Goal: Task Accomplishment & Management: Use online tool/utility

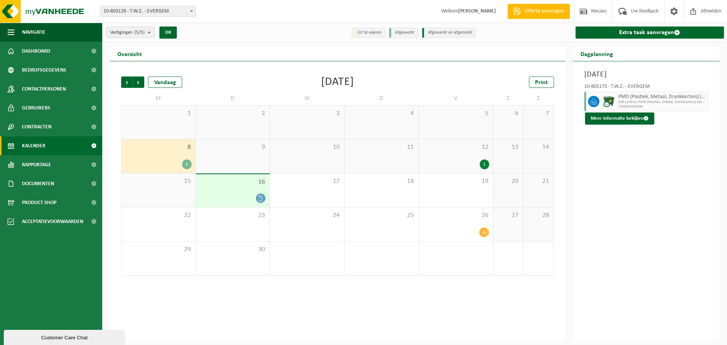
click at [176, 155] on div "8 1" at bounding box center [159, 156] width 74 height 34
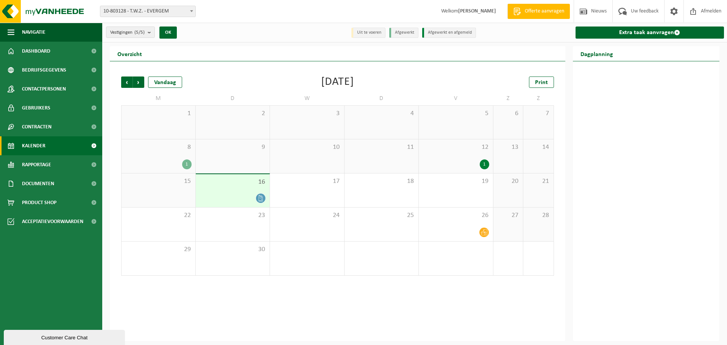
click at [188, 165] on div "1" at bounding box center [186, 164] width 9 height 10
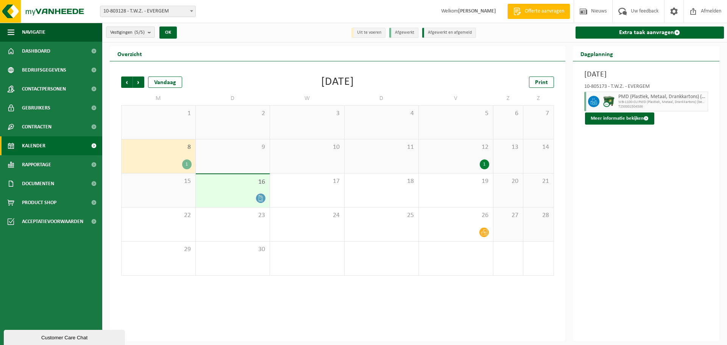
click at [635, 102] on span "WB-1100-CU PMD (Plastiek, Metaal, Drankkartons) (bedrijven)" at bounding box center [663, 102] width 88 height 5
click at [621, 119] on button "Meer informatie bekijken" at bounding box center [619, 119] width 69 height 12
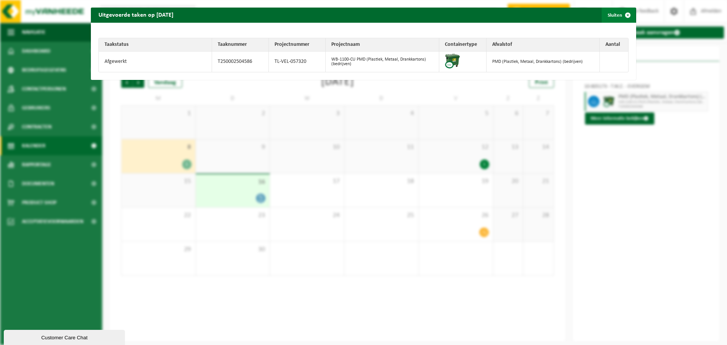
click at [626, 14] on span "button" at bounding box center [628, 15] width 15 height 15
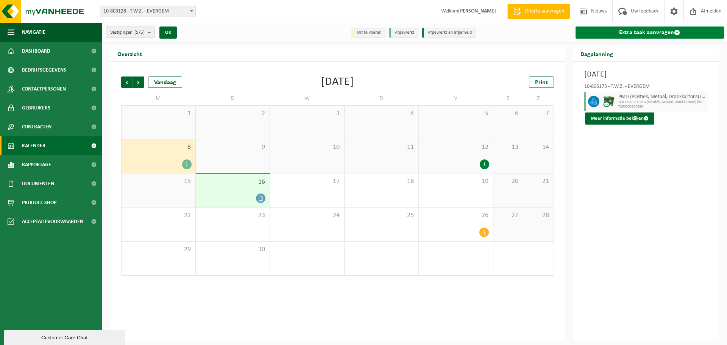
click at [640, 33] on link "Extra taak aanvragen" at bounding box center [650, 33] width 149 height 12
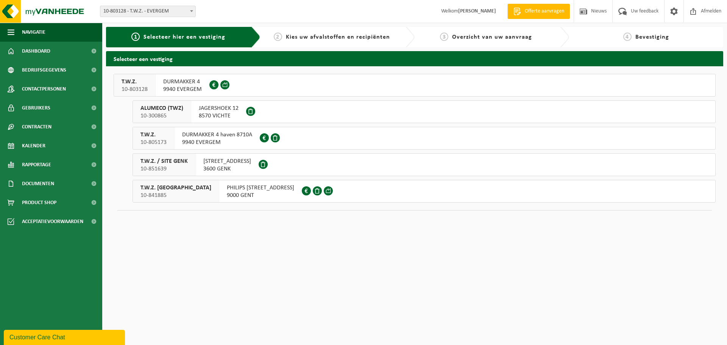
click at [215, 141] on span "9940 EVERGEM" at bounding box center [217, 143] width 70 height 8
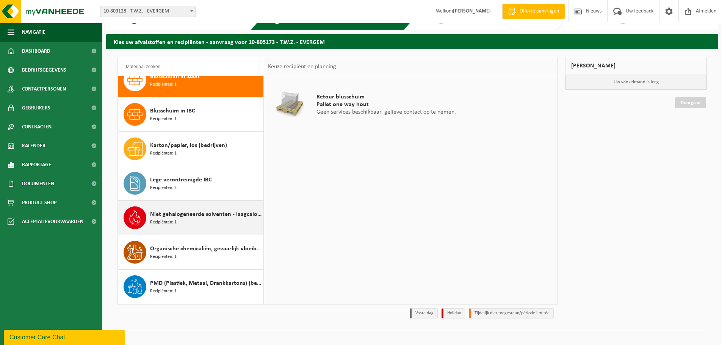
scroll to position [25, 0]
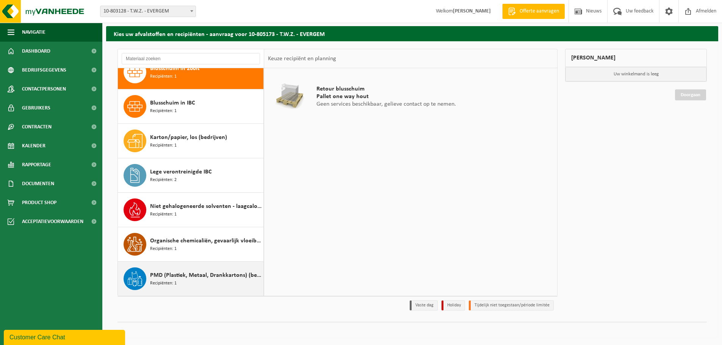
click at [215, 274] on span "PMD (Plastiek, Metaal, Drankkartons) (bedrijven)" at bounding box center [205, 275] width 111 height 9
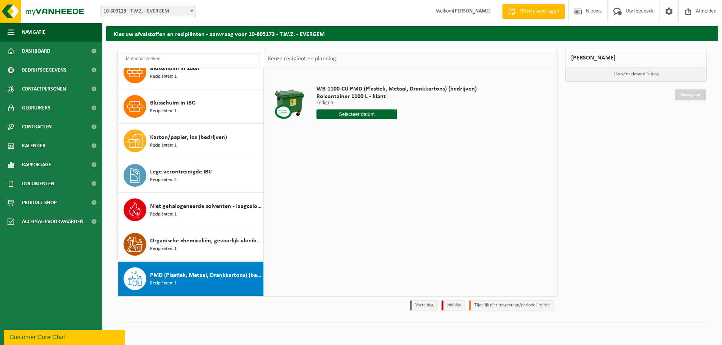
click at [333, 116] on input "text" at bounding box center [356, 113] width 80 height 9
click at [331, 193] on div "23" at bounding box center [336, 194] width 13 height 12
type input "Van [DATE]"
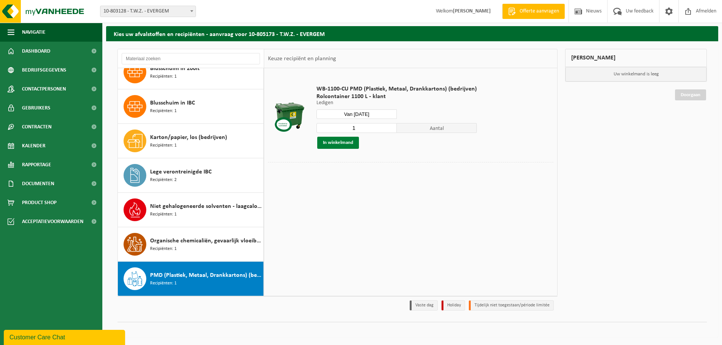
click at [343, 141] on button "In winkelmand" at bounding box center [338, 143] width 42 height 12
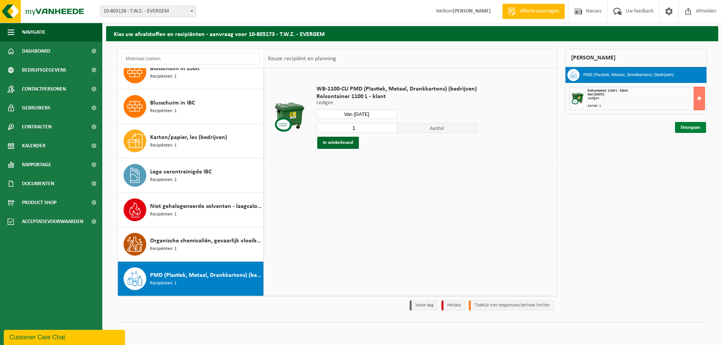
click at [688, 127] on link "Doorgaan" at bounding box center [690, 127] width 31 height 11
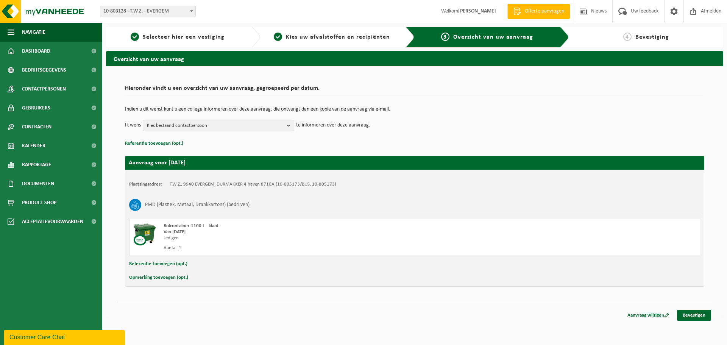
click at [151, 278] on button "Opmerking toevoegen (opt.)" at bounding box center [158, 278] width 59 height 10
click at [182, 278] on input "text" at bounding box center [429, 278] width 527 height 11
paste input "+ 2 zakken isomo en 5 zakken plasticfolie"
type input "+ 2 zakken isomo en 5 zakken plasticfolie mee ophalen aub"
click at [704, 319] on link "Bevestigen" at bounding box center [694, 316] width 34 height 11
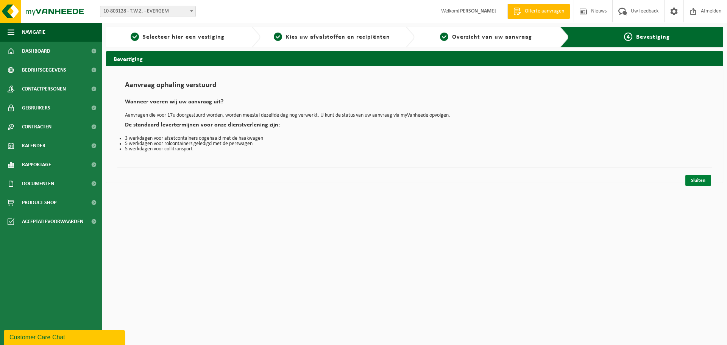
click at [697, 184] on link "Sluiten" at bounding box center [699, 180] width 26 height 11
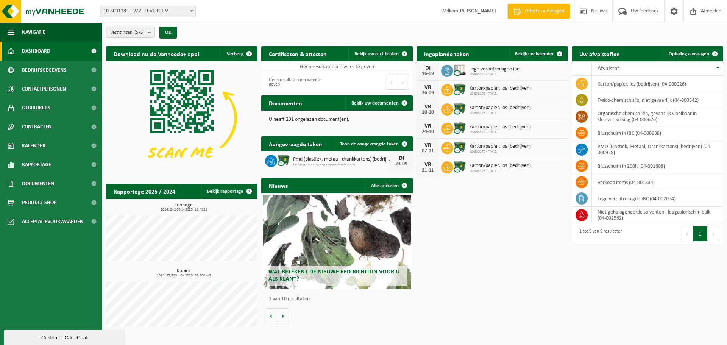
click at [496, 69] on span "Lege verontreinigde ibc" at bounding box center [494, 69] width 50 height 6
click at [108, 342] on button "Customer Care Chat" at bounding box center [64, 337] width 121 height 15
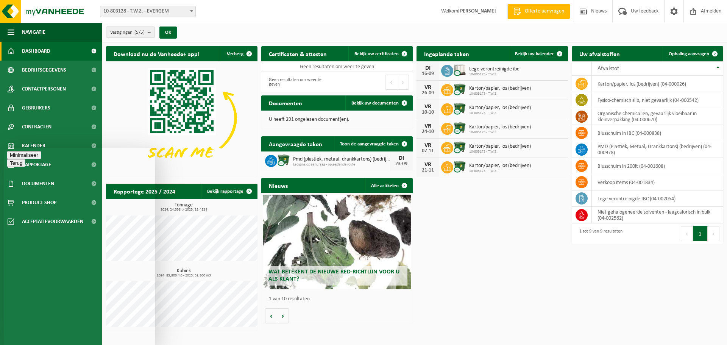
click at [315, 324] on div "Nieuws Alle artikelen Wat betekent de nieuwe RED-richtlijn voor u als klant? Ma…" at bounding box center [337, 250] width 155 height 153
